Goal: Information Seeking & Learning: Learn about a topic

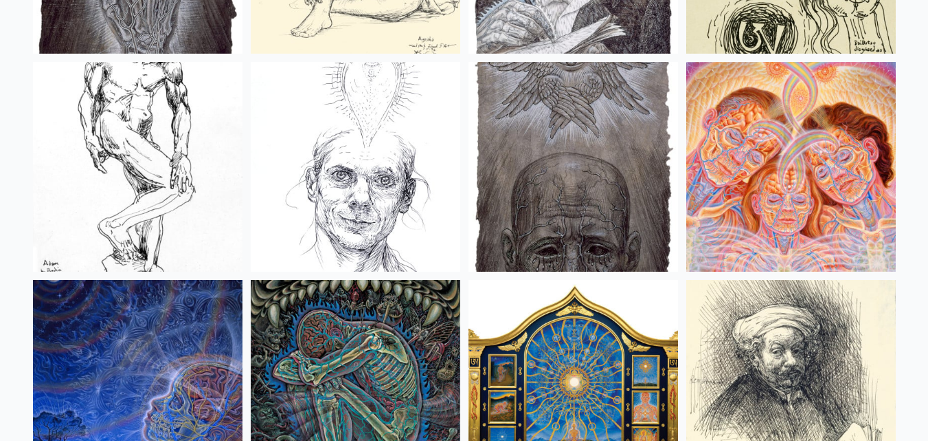
scroll to position [11133, 0]
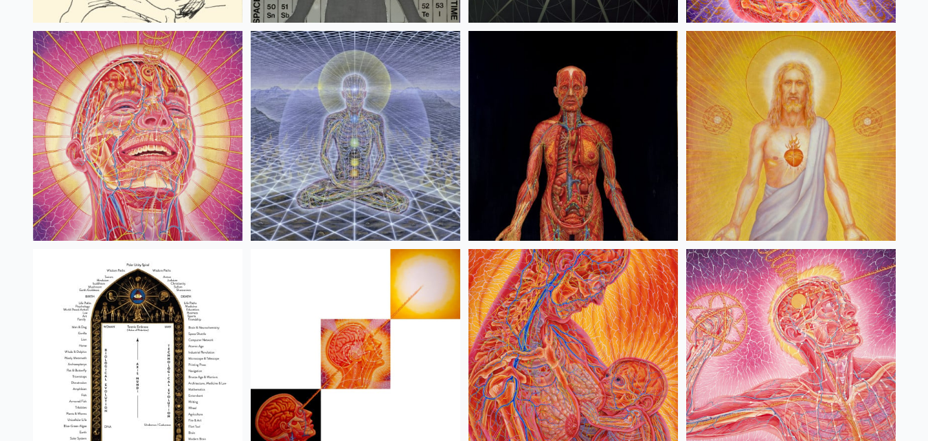
scroll to position [14431, 0]
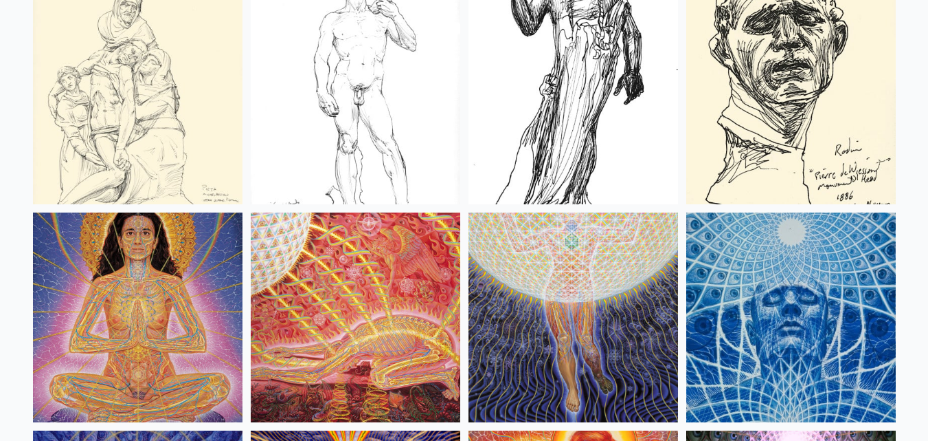
scroll to position [12645, 0]
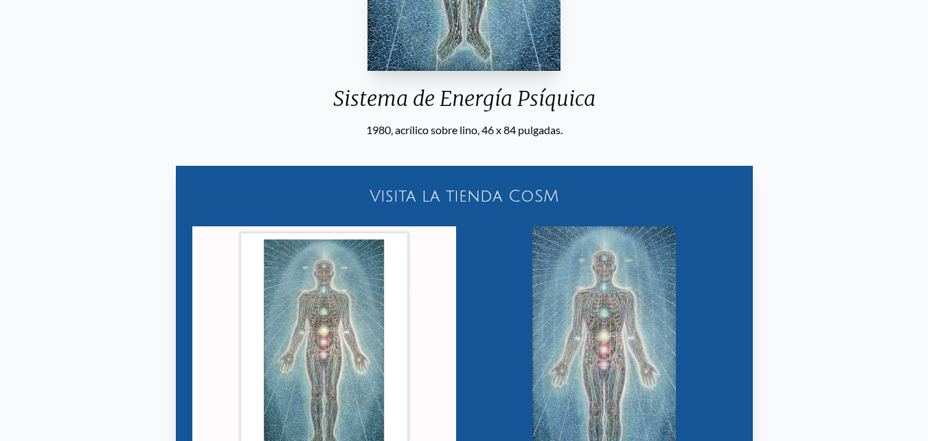
scroll to position [550, 0]
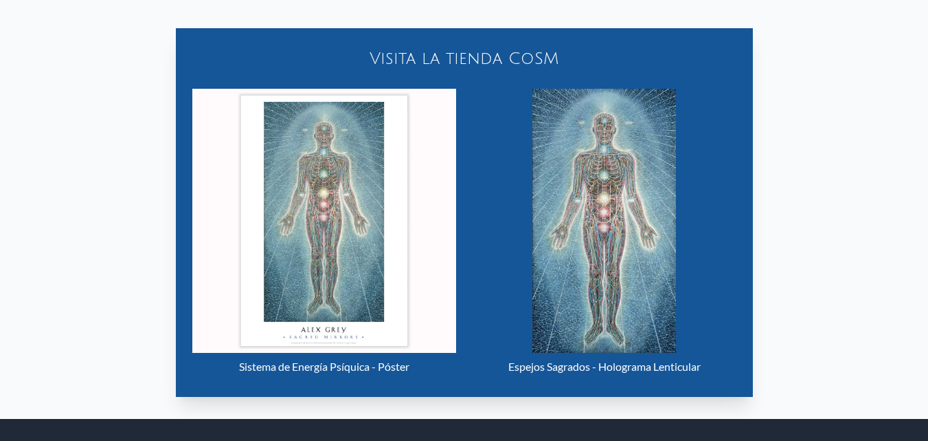
click at [588, 239] on img "15 / 23" at bounding box center [605, 221] width 144 height 264
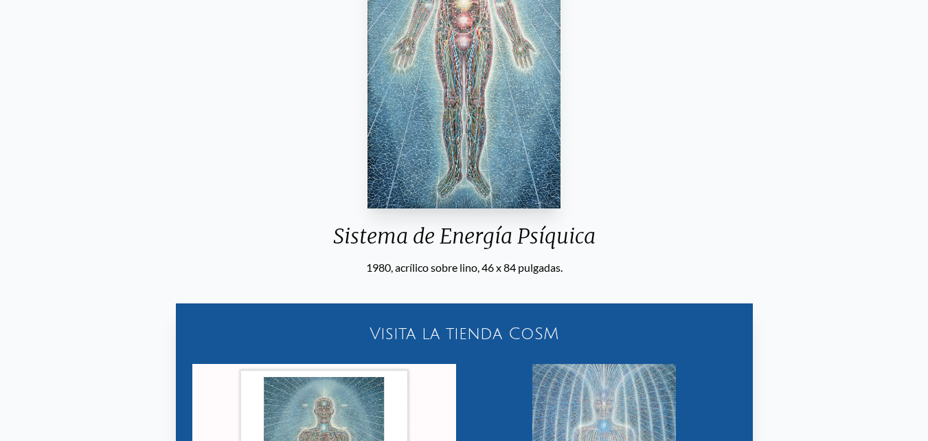
scroll to position [0, 0]
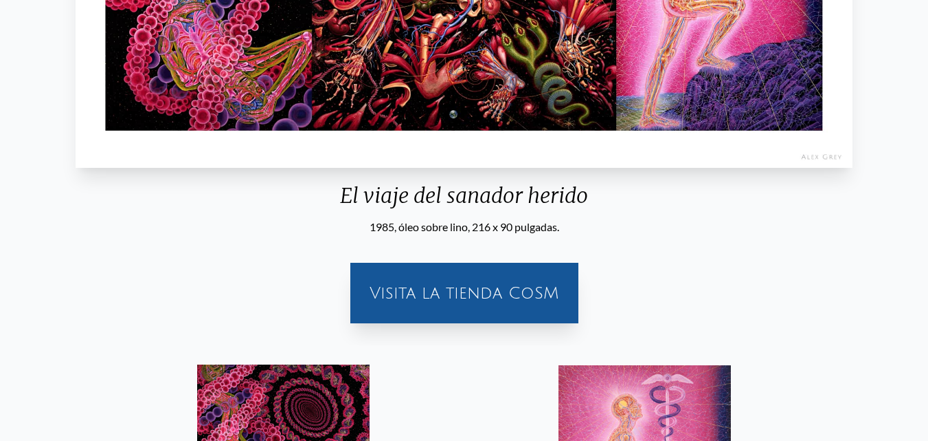
scroll to position [67, 0]
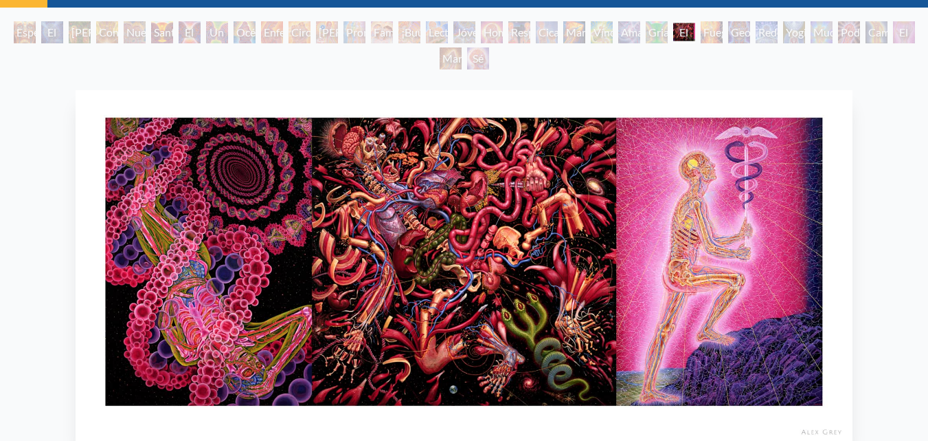
click at [397, 185] on img "25 / 35" at bounding box center [464, 266] width 777 height 353
click at [491, 190] on img "25 / 35" at bounding box center [464, 266] width 777 height 353
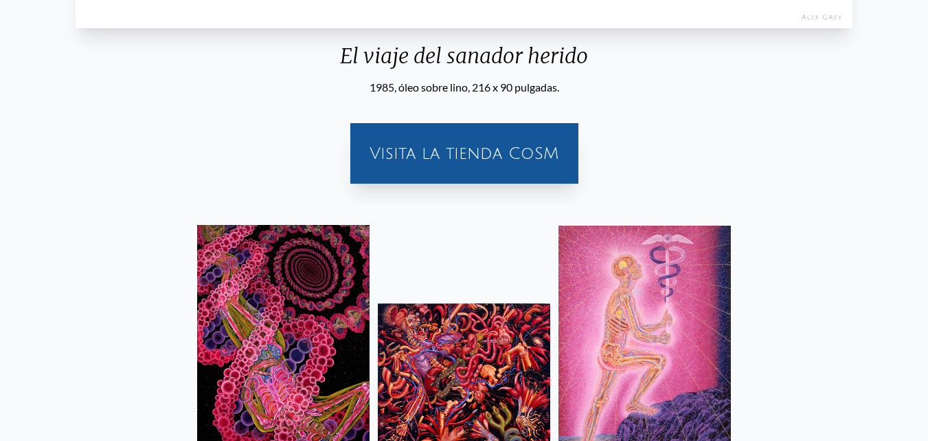
scroll to position [618, 0]
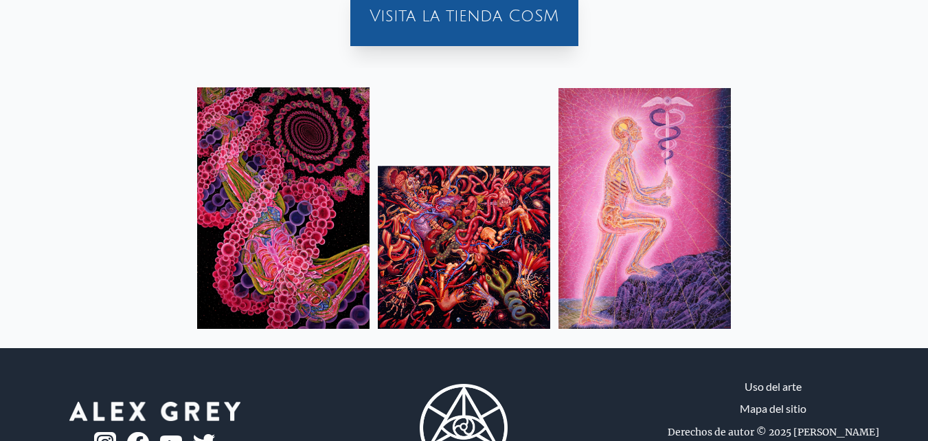
click at [428, 201] on img at bounding box center [464, 247] width 172 height 163
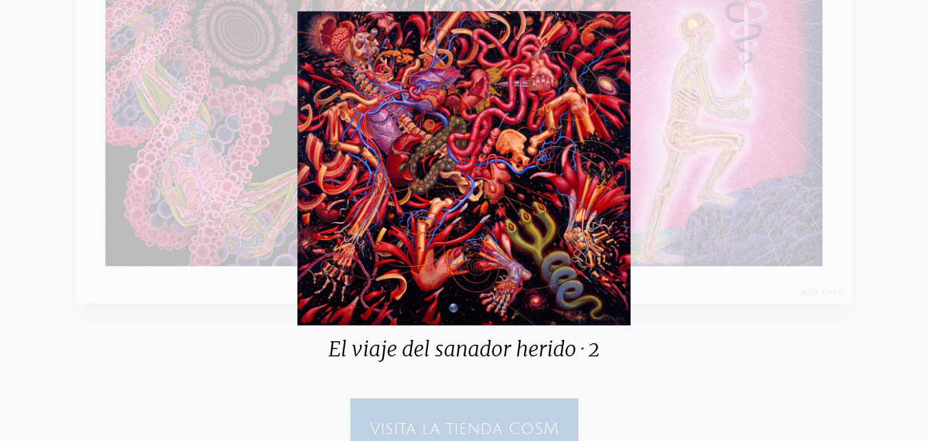
scroll to position [137, 0]
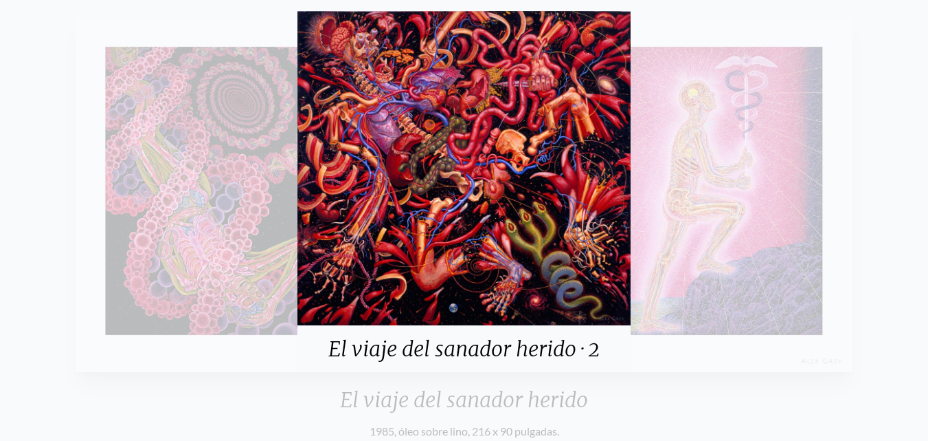
click at [755, 277] on div "El viaje del sanador herido · 2" at bounding box center [464, 220] width 928 height 441
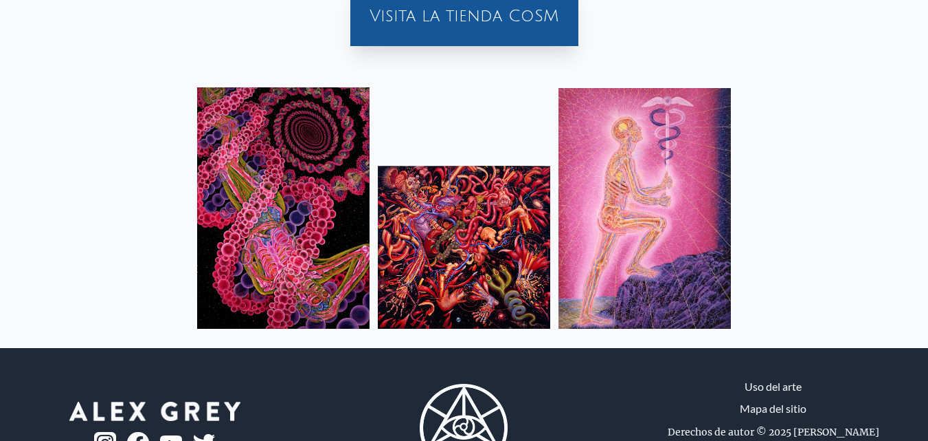
scroll to position [685, 0]
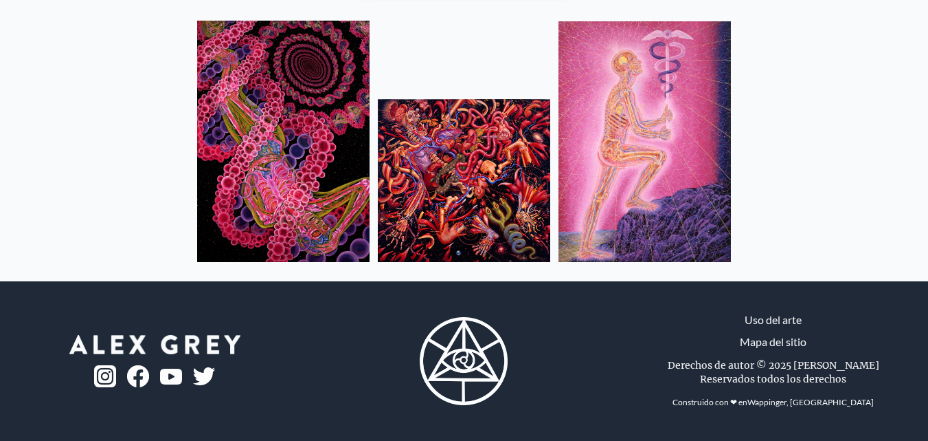
click at [297, 168] on img at bounding box center [283, 141] width 172 height 241
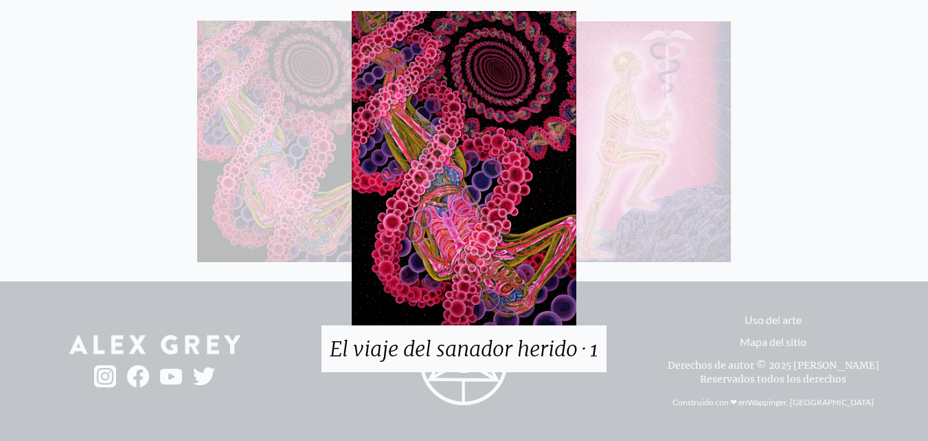
click at [255, 120] on div "El viaje del sanador herido · 1" at bounding box center [464, 220] width 928 height 441
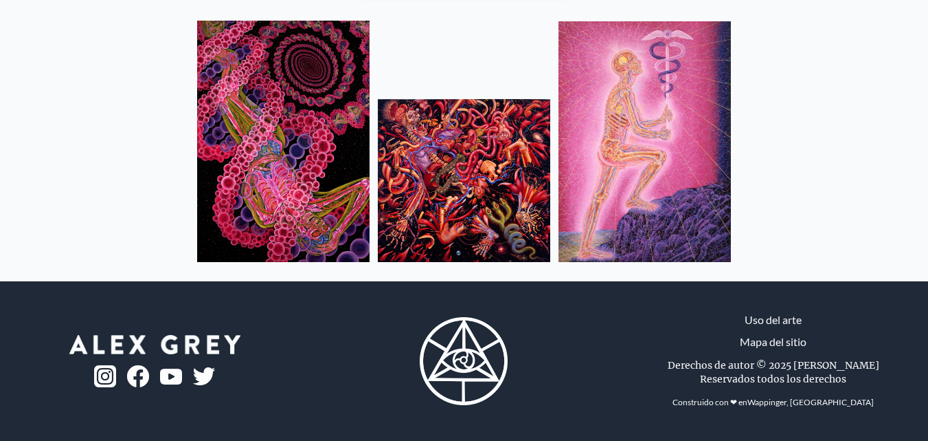
click at [640, 153] on img at bounding box center [645, 141] width 172 height 241
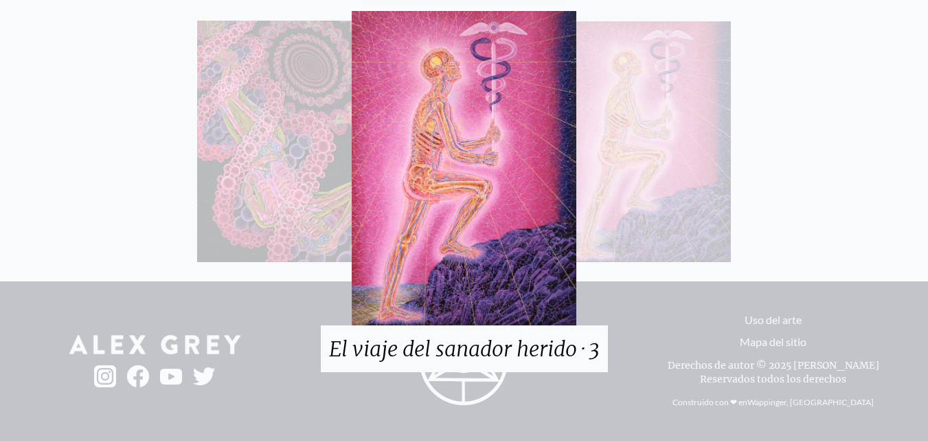
click at [876, 210] on div "El viaje del sanador herido · 3" at bounding box center [464, 220] width 928 height 441
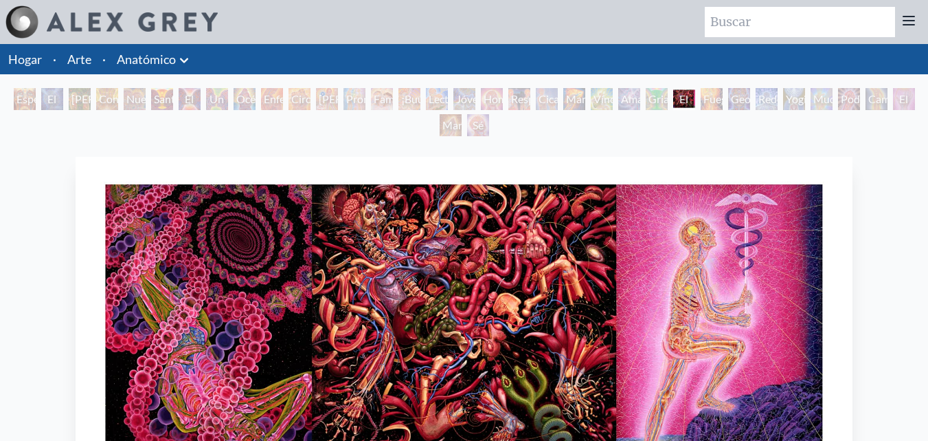
scroll to position [69, 0]
